Goal: Check status: Check status

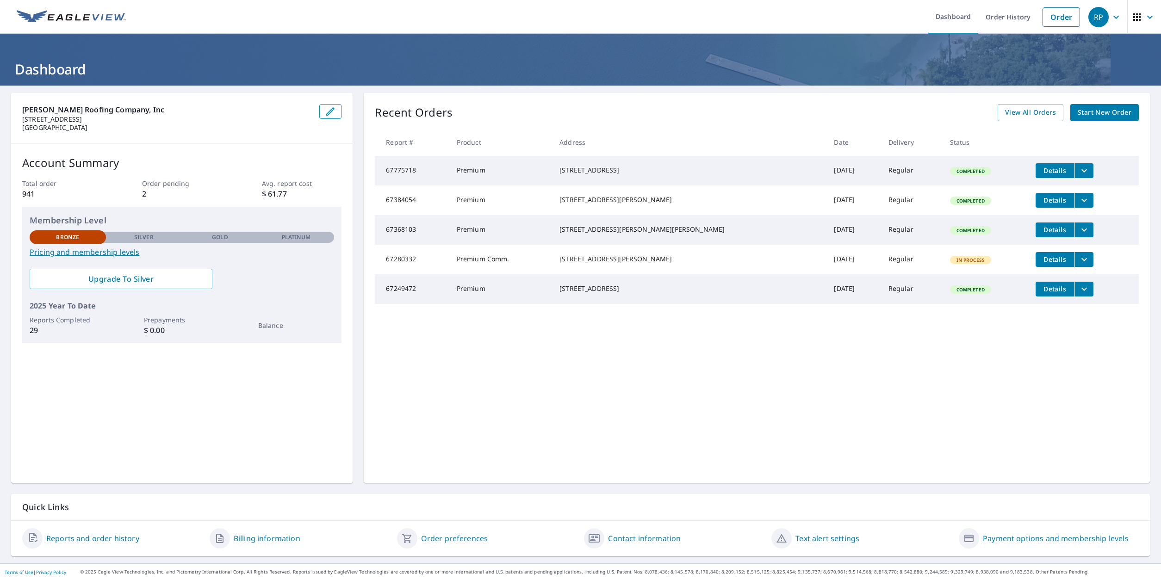
click at [1078, 168] on icon "filesDropdownBtn-67775718" at bounding box center [1083, 170] width 11 height 11
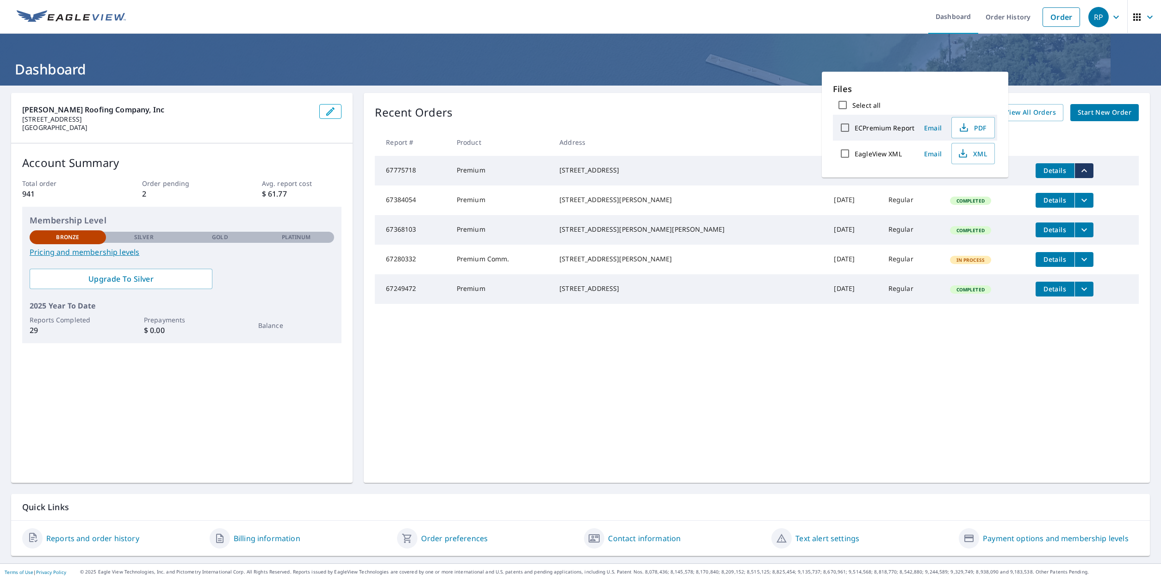
click at [1105, 146] on th at bounding box center [1083, 142] width 111 height 27
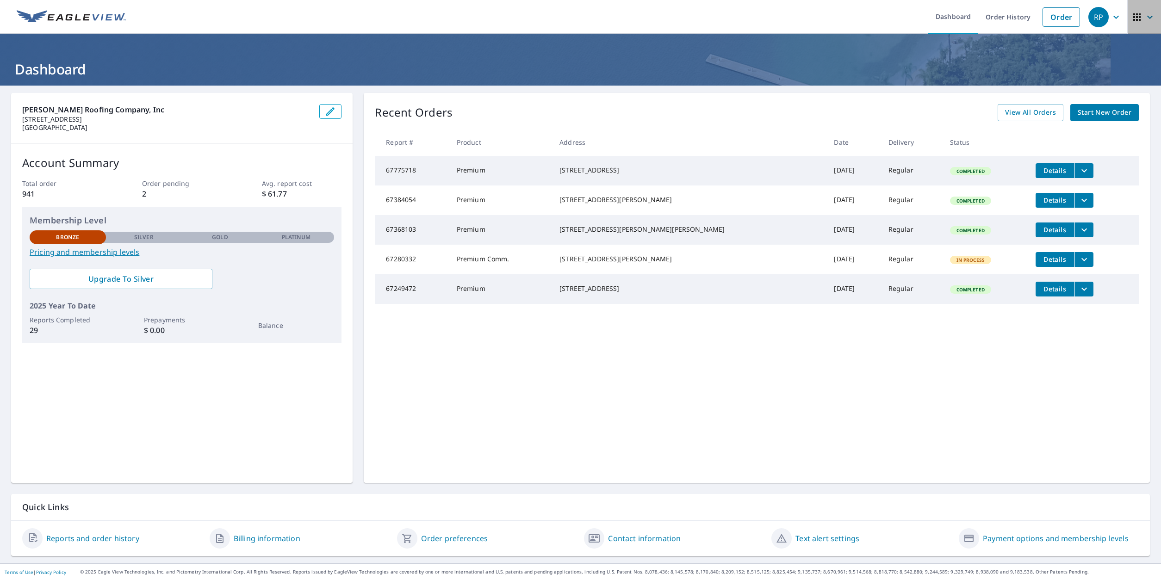
click at [1133, 19] on icon "button" at bounding box center [1136, 17] width 11 height 11
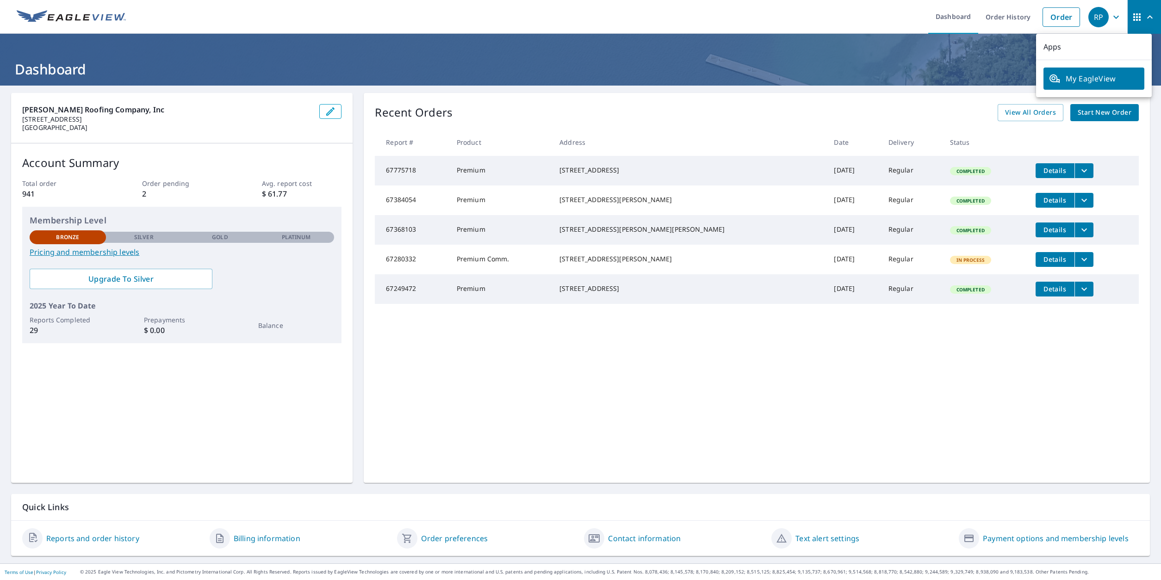
click at [1110, 16] on icon "button" at bounding box center [1115, 17] width 11 height 11
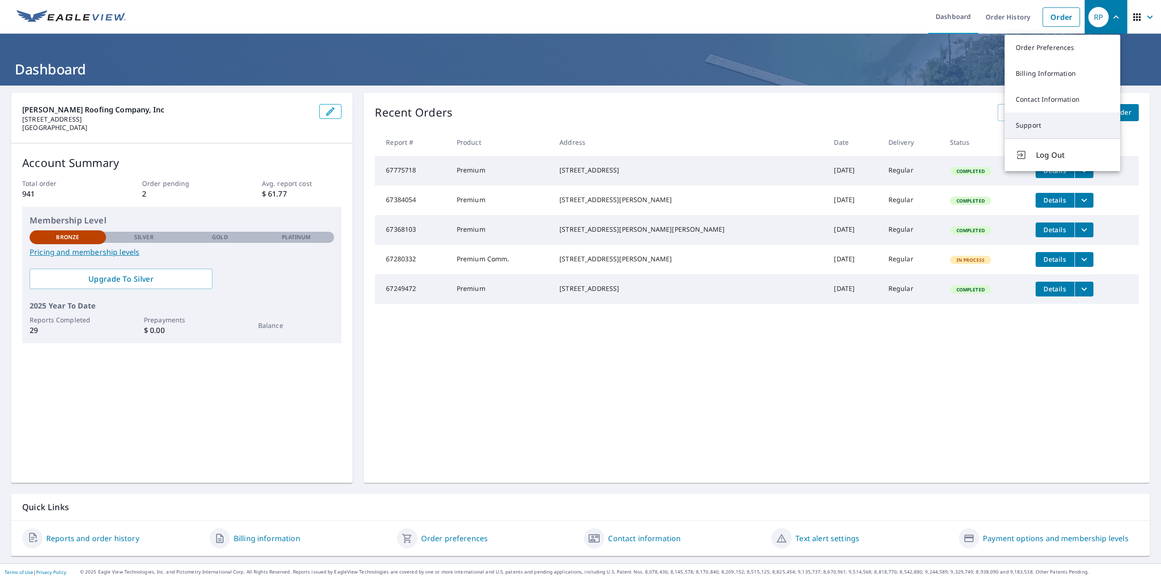
click at [1039, 123] on link "Support" at bounding box center [1062, 125] width 116 height 26
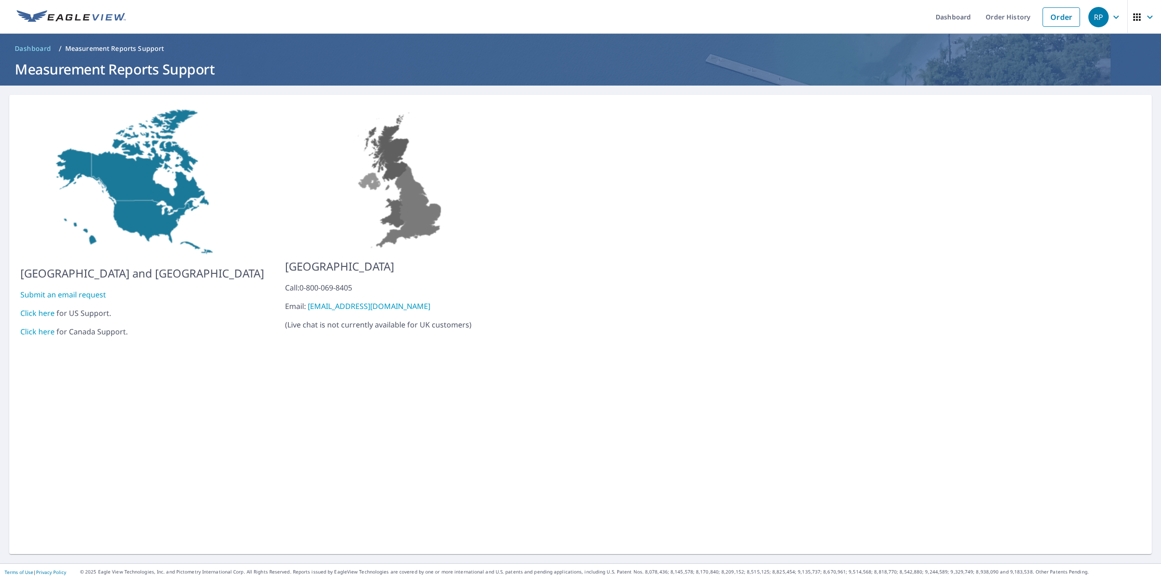
click at [37, 308] on link "Click here" at bounding box center [37, 313] width 34 height 10
click at [1068, 18] on link "Order" at bounding box center [1060, 16] width 37 height 19
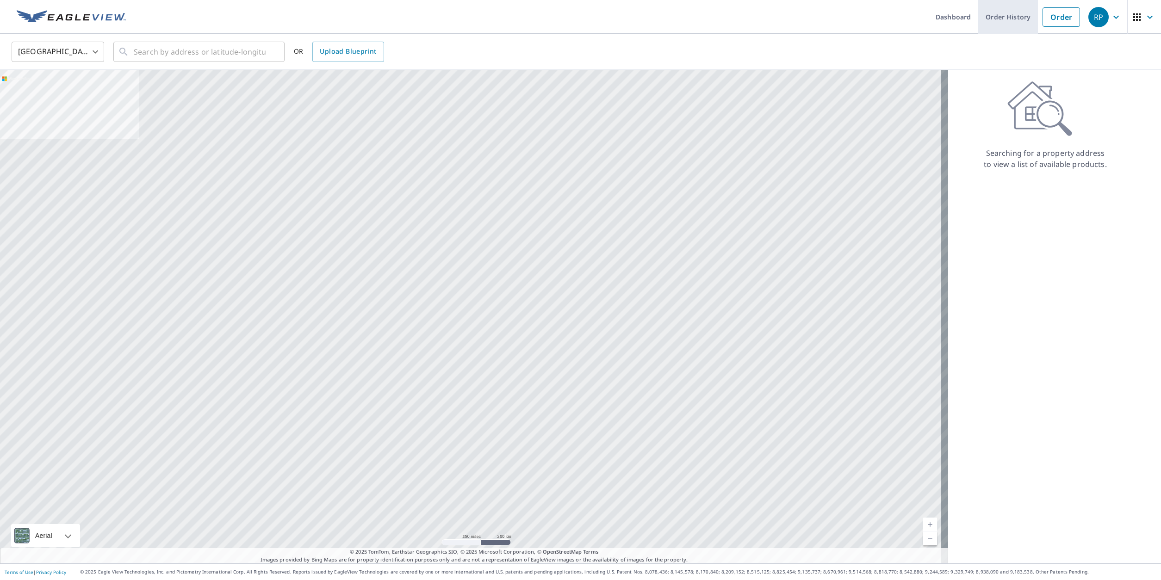
click at [992, 16] on link "Order History" at bounding box center [1008, 17] width 60 height 34
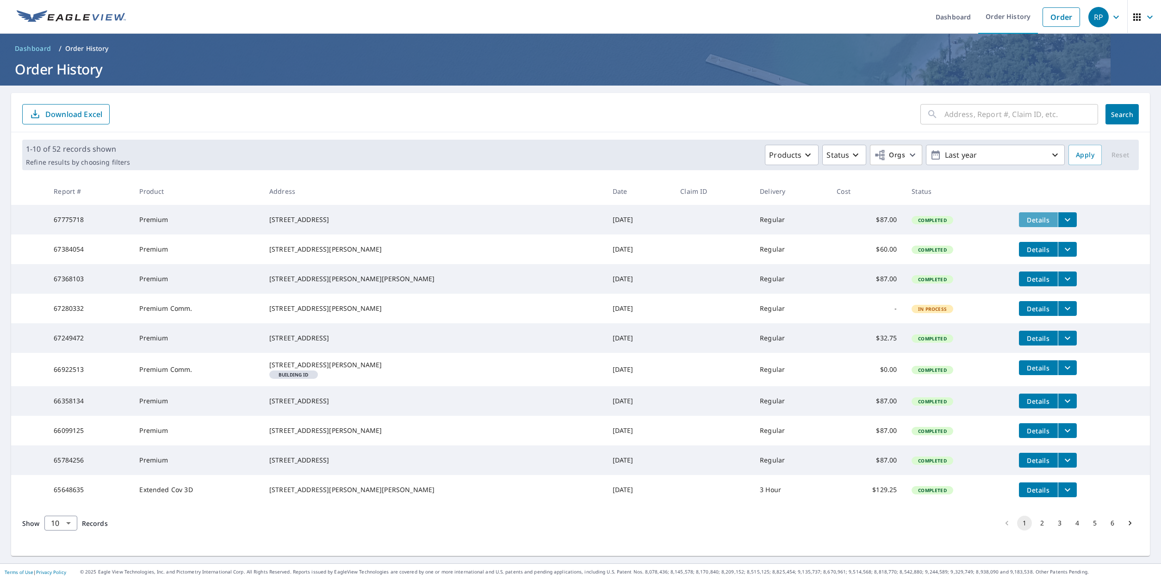
click at [1024, 222] on span "Details" at bounding box center [1038, 220] width 28 height 9
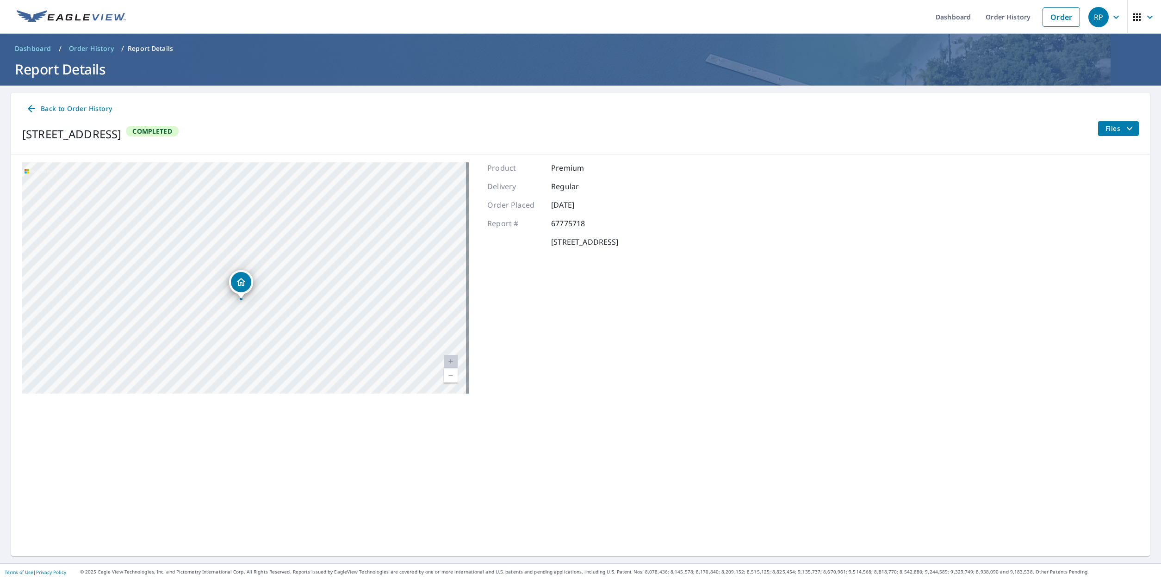
drag, startPoint x: 251, startPoint y: 287, endPoint x: 246, endPoint y: 287, distance: 5.1
click at [246, 287] on icon "Dropped pin, building 1, Residential property, 5017 Fernwood Dr Lake Charles, L…" at bounding box center [241, 282] width 11 height 11
